Goal: Task Accomplishment & Management: Complete application form

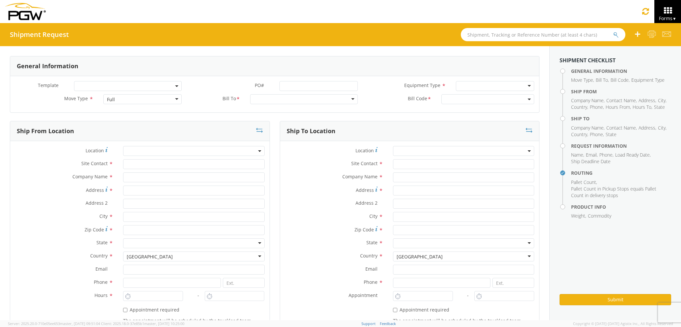
click at [111, 98] on div "Full" at bounding box center [111, 99] width 8 height 7
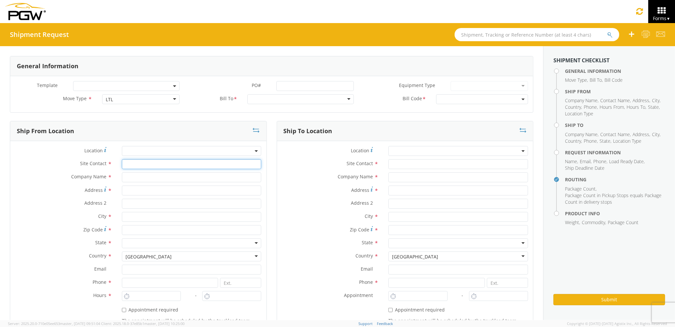
click at [142, 164] on input "text" at bounding box center [192, 164] width 140 height 10
click at [137, 178] on input "text" at bounding box center [192, 177] width 140 height 10
type input "PGW Auto Glass"
type input "[STREET_ADDRESS][PERSON_NAME]"
type input "[GEOGRAPHIC_DATA] [US_STATE] 04092"
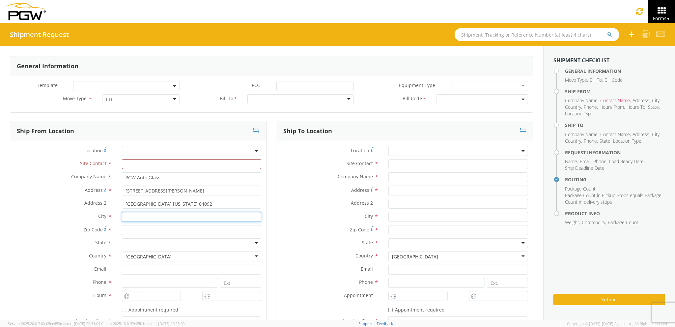
type input "[PERSON_NAME]"
type input "04092"
type input "[EMAIL_ADDRESS][DOMAIN_NAME]"
type input "2077745169"
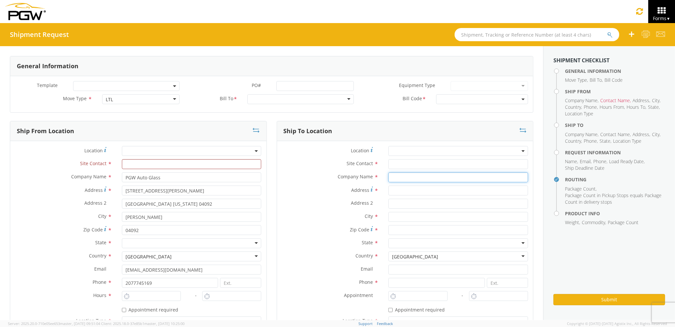
type input "PGW auto glass c/o AT RENTALS"
type input "[STREET_ADDRESS]"
type input "5"
type input "[GEOGRAPHIC_DATA]"
type input "04769"
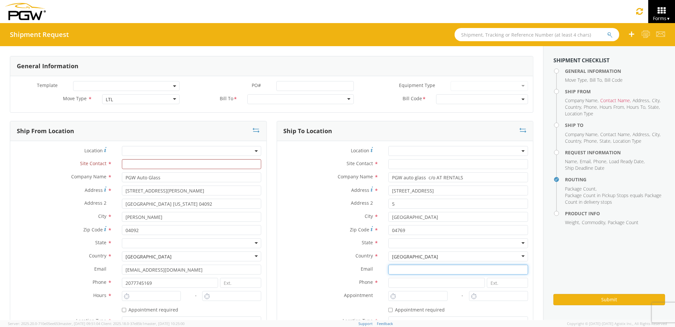
type input "[EMAIL_ADDRESS][DOMAIN_NAME]"
type input "2077745169"
type input "[PERSON_NAME] [PERSON_NAME]"
type input "[EMAIL_ADDRESS][DOMAIN_NAME]"
type input "2077745169"
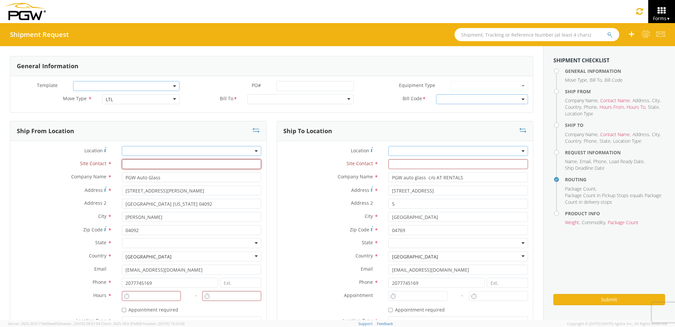
click at [171, 162] on input "text" at bounding box center [192, 164] width 140 height 10
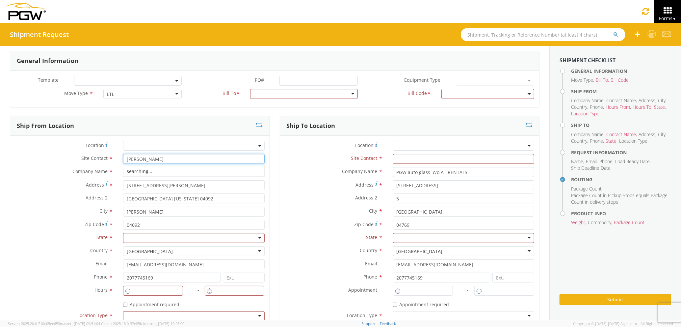
type input "[PERSON_NAME]"
click at [426, 160] on input "text" at bounding box center [463, 159] width 141 height 10
type input "[PERSON_NAME]"
click at [324, 170] on label "Company Name *" at bounding box center [334, 171] width 108 height 9
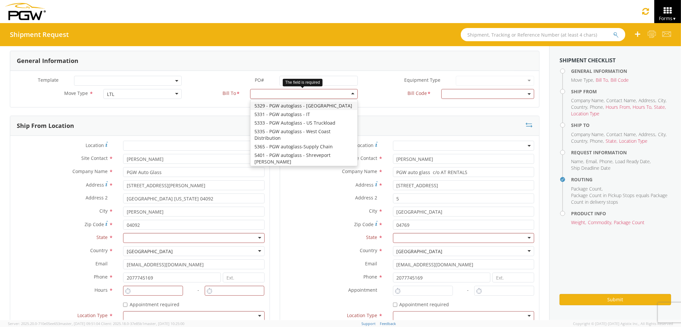
click at [323, 95] on div at bounding box center [304, 94] width 108 height 10
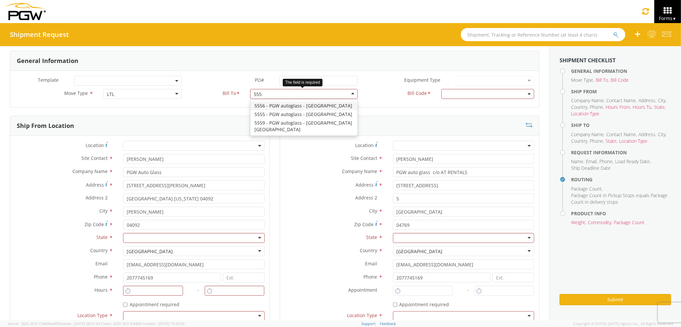
type input "5559"
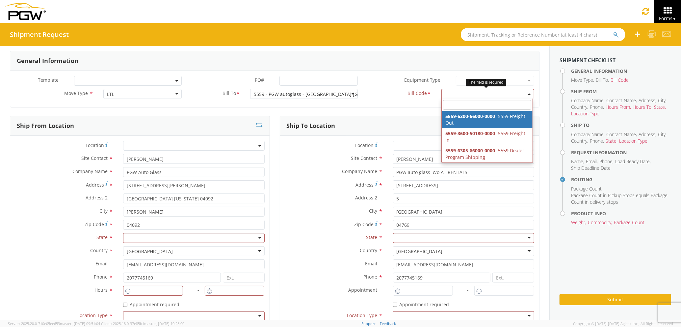
click at [459, 89] on span at bounding box center [487, 94] width 93 height 10
select select "5559-6300-66000-0000"
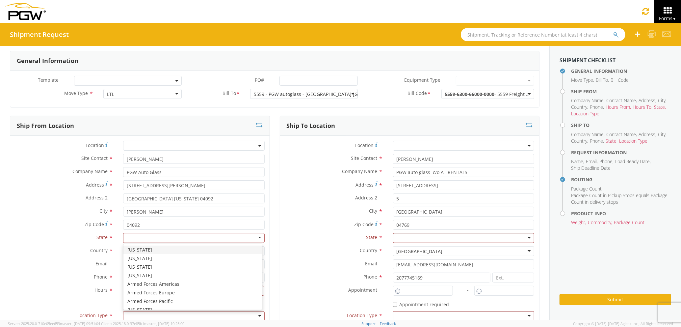
click at [211, 241] on div at bounding box center [193, 238] width 141 height 10
type input "ma"
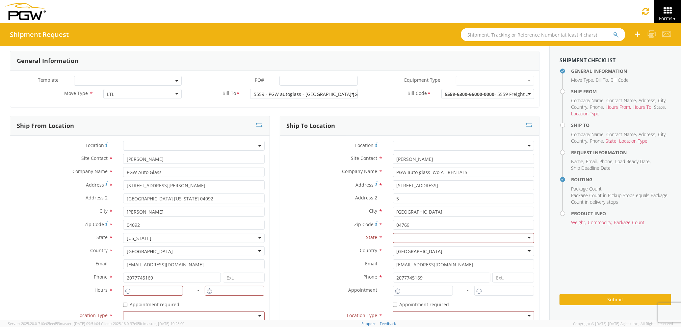
scroll to position [0, 0]
click at [468, 235] on div at bounding box center [463, 238] width 141 height 10
type input "ma"
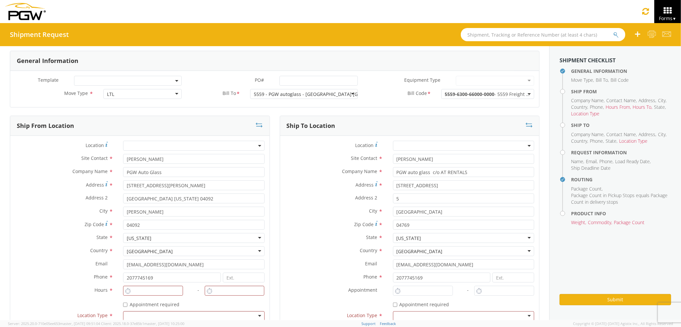
click at [303, 253] on label "Country *" at bounding box center [334, 250] width 108 height 9
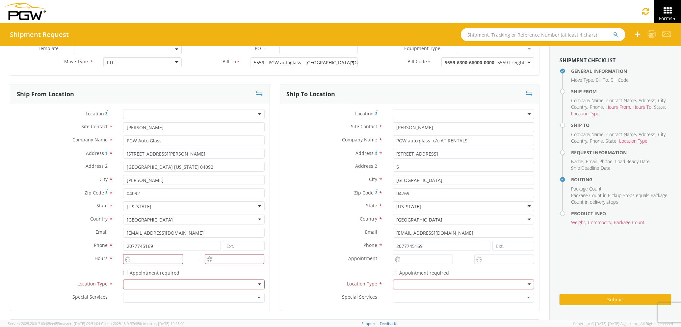
scroll to position [49, 0]
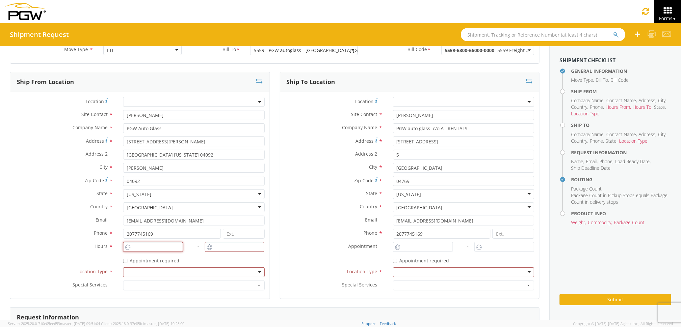
type input "1:00 PM"
type input "2:00 PM"
click at [147, 248] on input "1:00 PM" at bounding box center [153, 247] width 60 height 10
type input "3:00 PM"
click at [213, 246] on input "2:00 PM" at bounding box center [235, 247] width 60 height 10
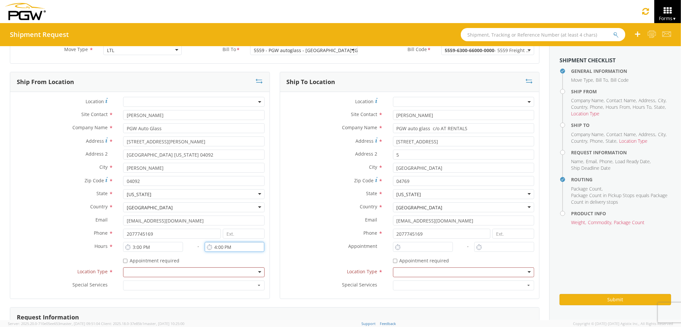
type input "4:00 PM"
click at [408, 251] on input "1:00 PM" at bounding box center [423, 247] width 60 height 10
drag, startPoint x: 421, startPoint y: 245, endPoint x: 374, endPoint y: 249, distance: 47.3
click at [374, 249] on div "Location * Site Contact * [PERSON_NAME] [PERSON_NAME] Schedules Car & Truck Acc…" at bounding box center [409, 195] width 259 height 197
type input "7:00 AM"
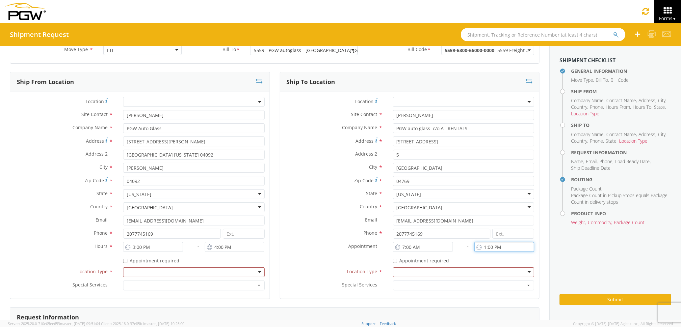
click at [495, 244] on input "1:00 PM" at bounding box center [504, 247] width 60 height 10
drag, startPoint x: 509, startPoint y: 247, endPoint x: 470, endPoint y: 248, distance: 38.5
click at [474, 248] on div "08:00 PM" at bounding box center [504, 247] width 60 height 10
type input "8:00 AM"
click at [452, 270] on div at bounding box center [463, 272] width 141 height 10
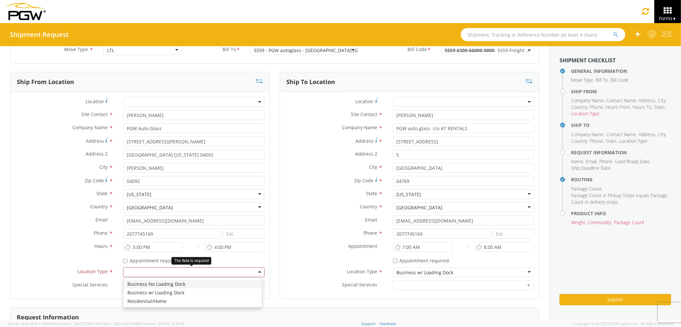
click at [214, 273] on div at bounding box center [193, 272] width 141 height 10
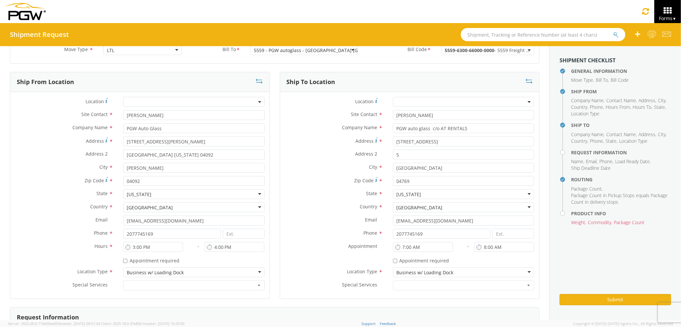
scroll to position [181, 0]
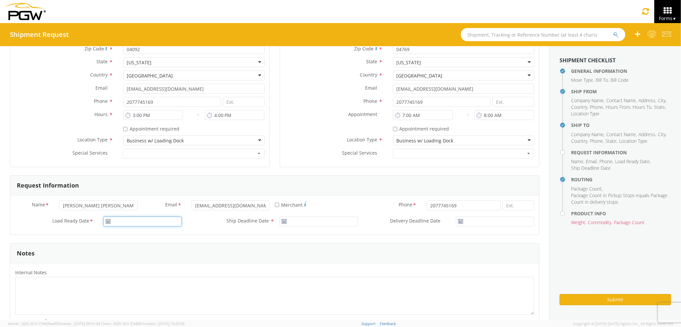
type input "[DATE]"
click at [144, 220] on input "[DATE]" at bounding box center [142, 221] width 78 height 10
drag, startPoint x: 138, startPoint y: 199, endPoint x: 159, endPoint y: 202, distance: 21.3
click at [138, 199] on td "30" at bounding box center [136, 199] width 12 height 10
type input "[DATE]"
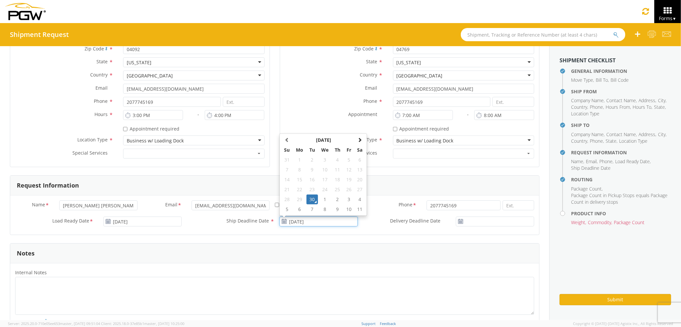
click at [322, 219] on input "[DATE]" at bounding box center [318, 221] width 78 height 10
click at [308, 200] on td "30" at bounding box center [312, 199] width 12 height 10
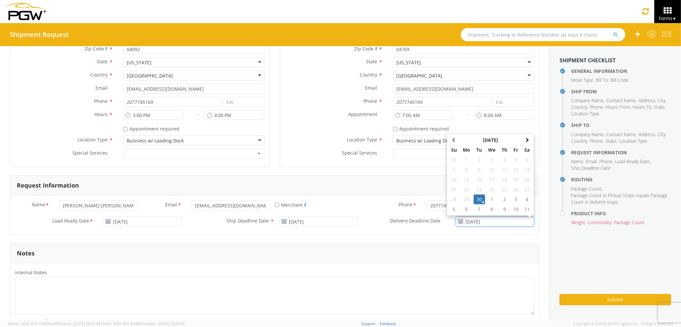
click at [477, 220] on input "[DATE]" at bounding box center [495, 221] width 78 height 10
click at [485, 198] on td "1" at bounding box center [492, 199] width 14 height 10
type input "[DATE]"
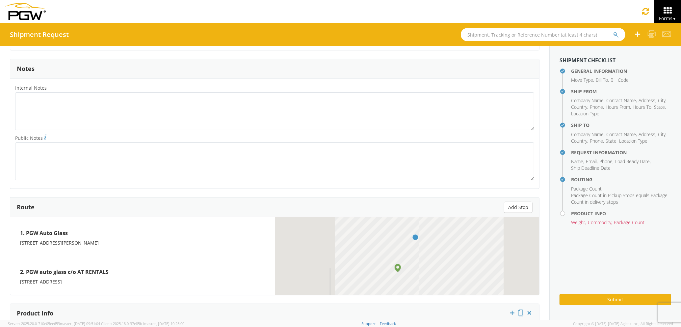
scroll to position [488, 0]
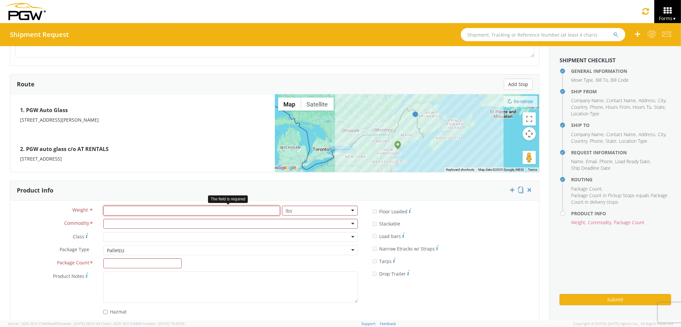
click at [155, 215] on input "number" at bounding box center [191, 210] width 177 height 10
type input "1000"
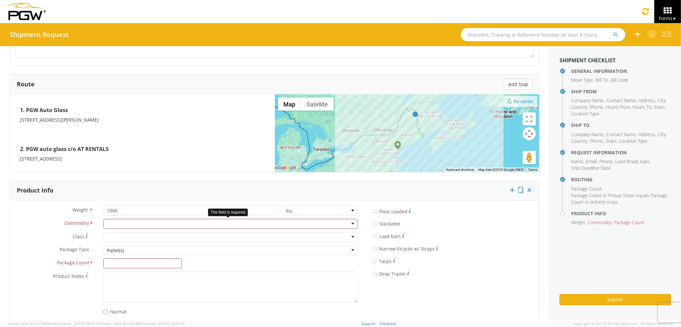
click at [156, 222] on div at bounding box center [230, 224] width 254 height 10
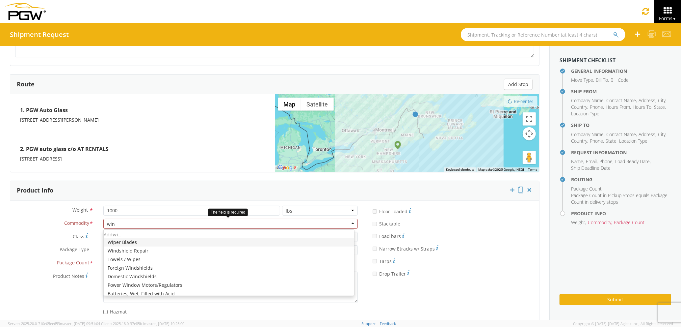
type input "wind"
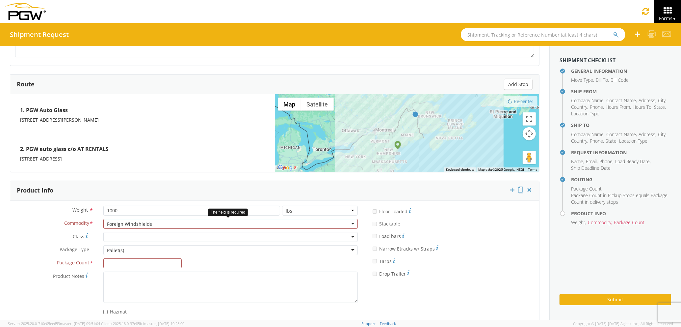
scroll to position [0, 0]
click at [137, 258] on div "Package Type * Pallet(s) Pallet(s) Box(es) Pallet(s)" at bounding box center [186, 251] width 353 height 13
click at [132, 263] on input "Package Count *" at bounding box center [142, 263] width 78 height 10
type input "2"
click at [629, 298] on button "Submit" at bounding box center [616, 299] width 112 height 11
